Goal: Task Accomplishment & Management: Manage account settings

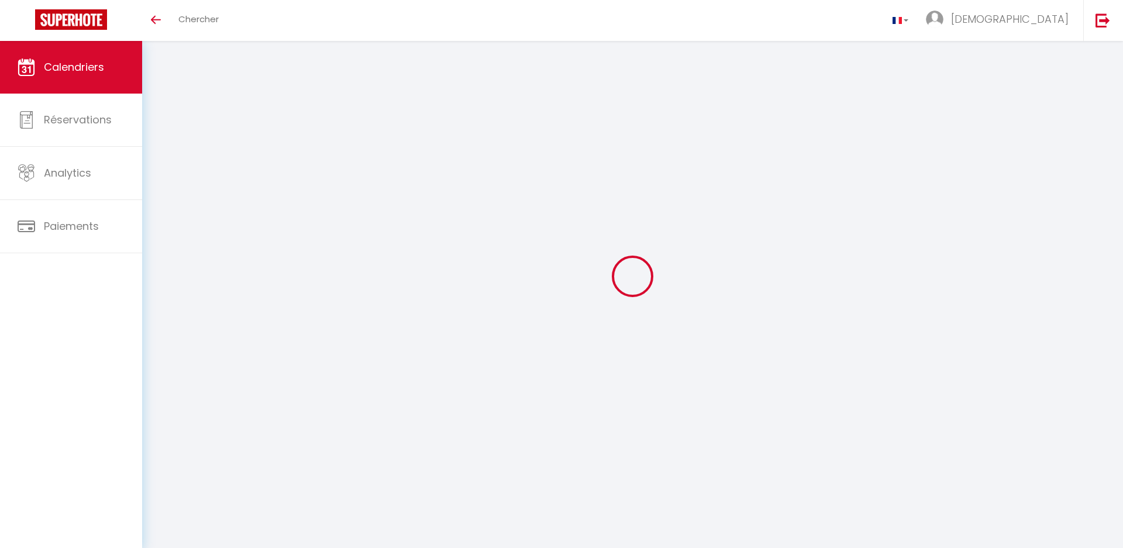
select select
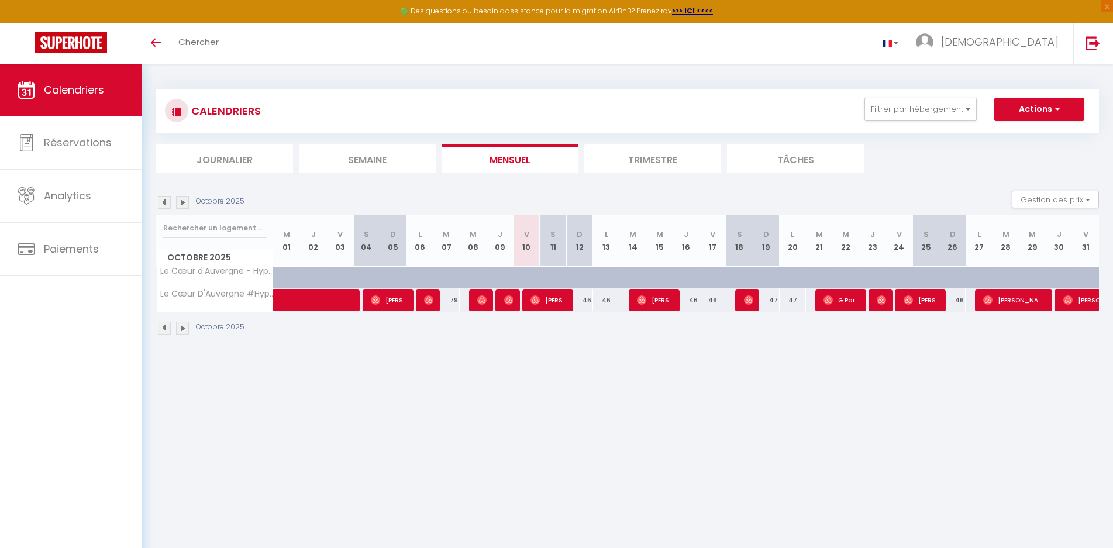
select select
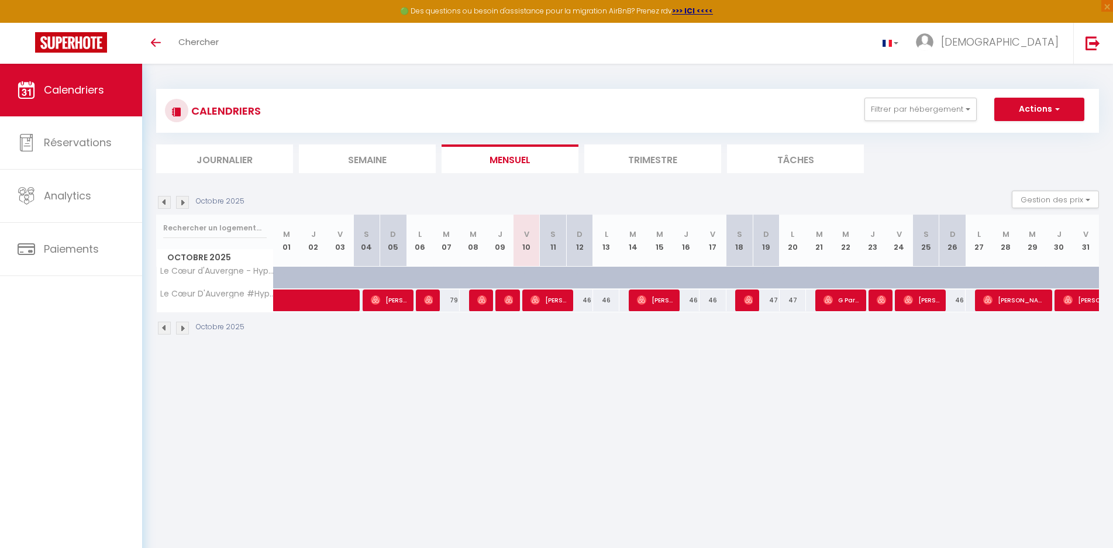
select select
click at [532, 296] on img at bounding box center [534, 299] width 9 height 9
select select "OK"
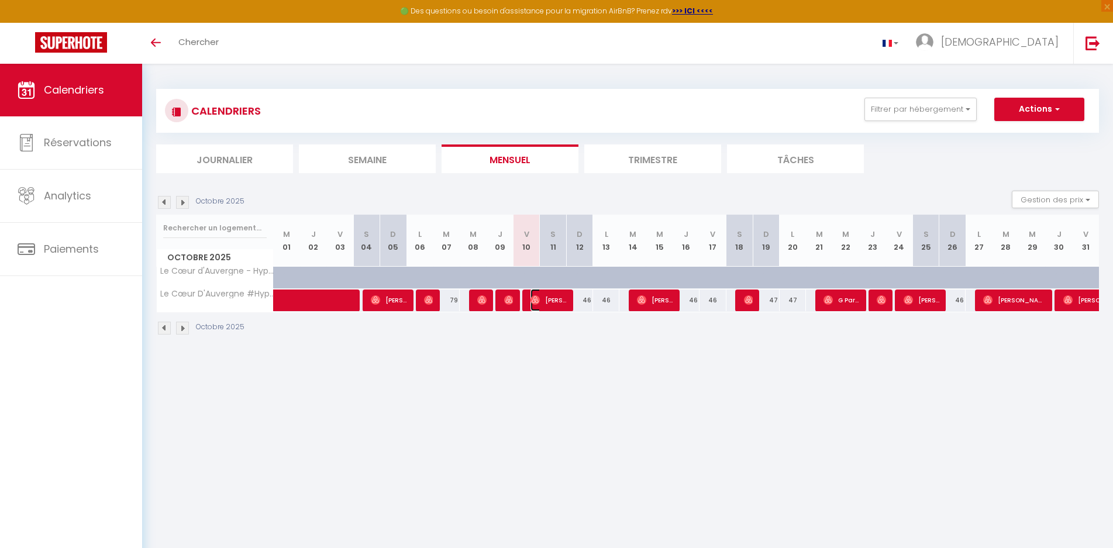
select select "1"
select select "0"
select select "1"
select select
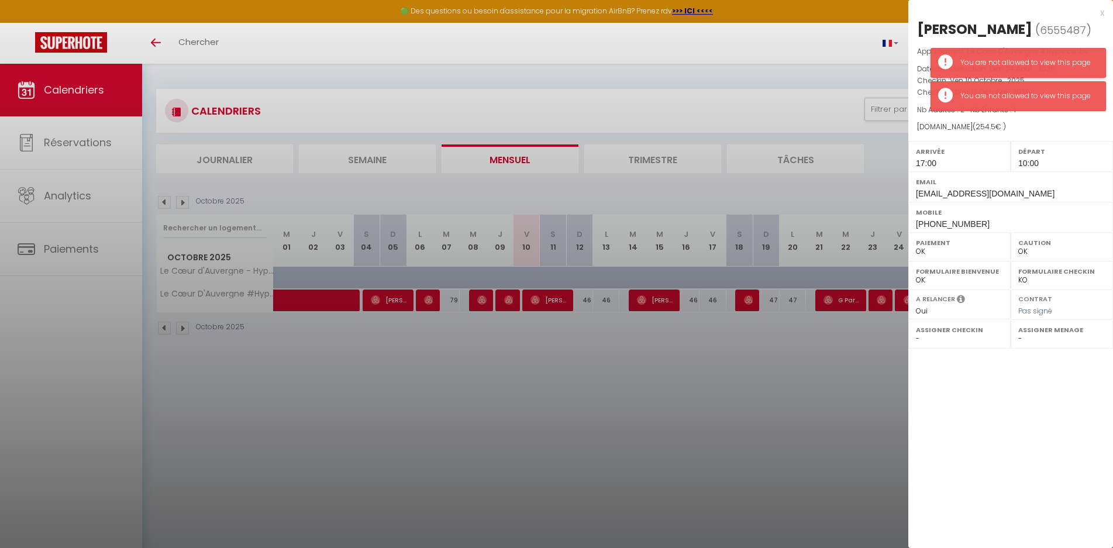
click at [989, 61] on div "You are not allowed to view this page" at bounding box center [1026, 62] width 133 height 11
click at [978, 63] on div "You are not allowed to view this page" at bounding box center [1026, 62] width 133 height 11
